Goal: Entertainment & Leisure: Browse casually

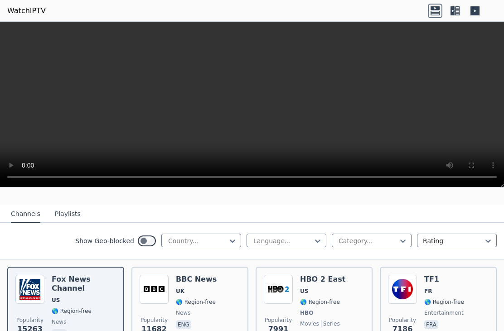
scroll to position [87, 0]
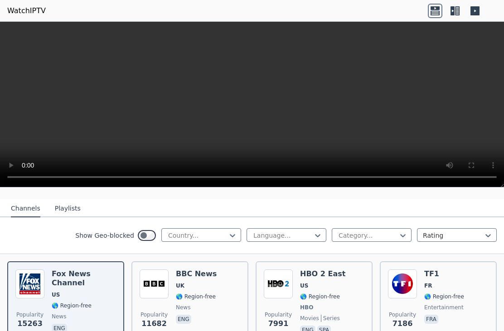
click at [62, 204] on button "Playlists" at bounding box center [68, 208] width 26 height 17
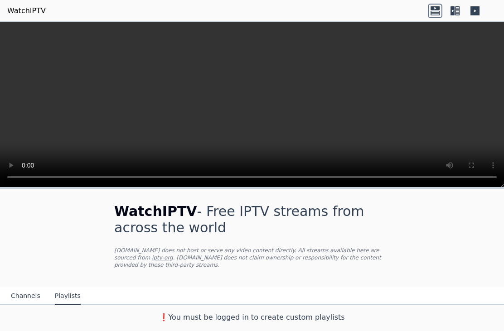
click at [27, 293] on button "Channels" at bounding box center [25, 296] width 29 height 17
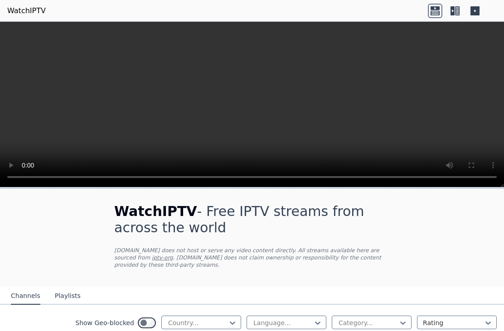
click at [21, 294] on button "Channels" at bounding box center [25, 296] width 29 height 17
click at [451, 11] on icon at bounding box center [452, 10] width 4 height 9
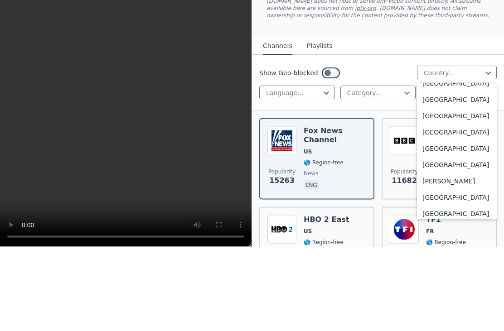
scroll to position [517, 0]
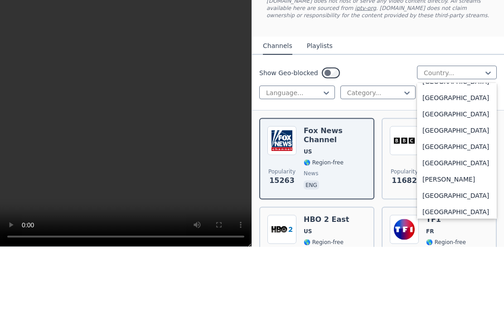
click at [438, 190] on div "[GEOGRAPHIC_DATA]" at bounding box center [457, 198] width 80 height 16
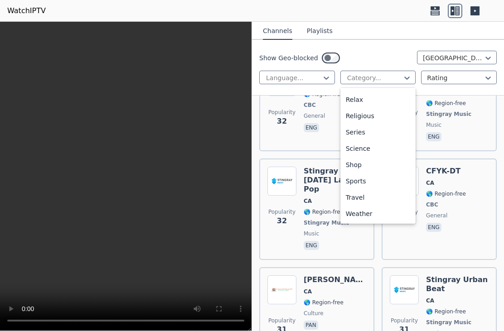
scroll to position [3698, 0]
click at [362, 184] on div "Sports" at bounding box center [378, 181] width 76 height 16
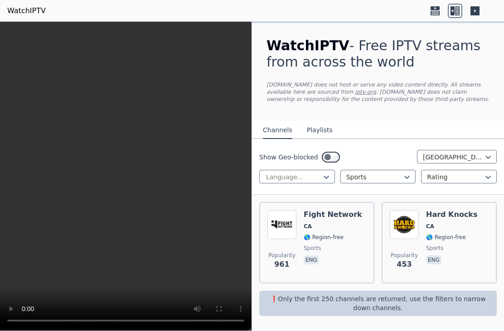
click at [486, 151] on div at bounding box center [487, 157] width 9 height 14
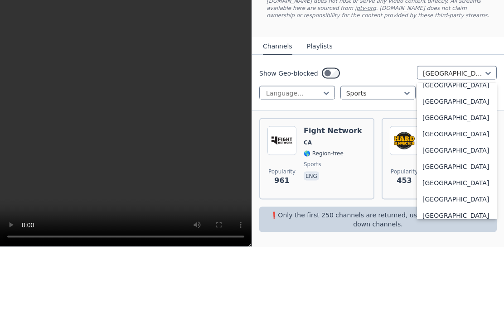
scroll to position [3189, 0]
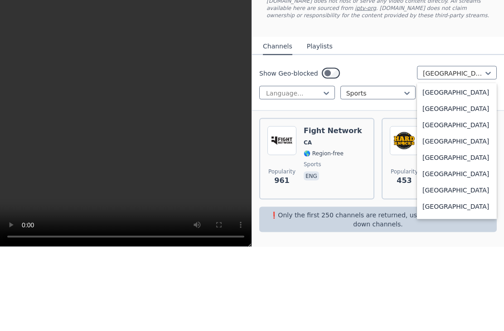
click at [452, 184] on div "[GEOGRAPHIC_DATA]" at bounding box center [457, 192] width 80 height 16
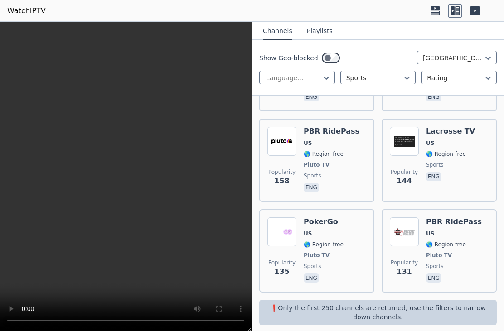
scroll to position [983, 0]
click at [164, 184] on video at bounding box center [125, 176] width 251 height 309
click at [377, 307] on p "❗️Only the first 250 channels are returned, use the filters to narrow down chan…" at bounding box center [378, 313] width 230 height 18
click at [180, 278] on video at bounding box center [125, 176] width 251 height 309
click at [119, 182] on video at bounding box center [125, 176] width 251 height 309
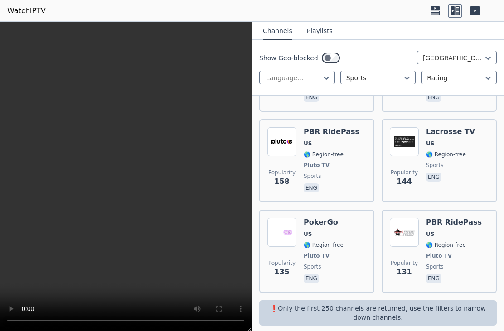
click at [134, 176] on video at bounding box center [125, 176] width 251 height 309
click at [125, 174] on video at bounding box center [125, 176] width 251 height 309
